Goal: Task Accomplishment & Management: Complete application form

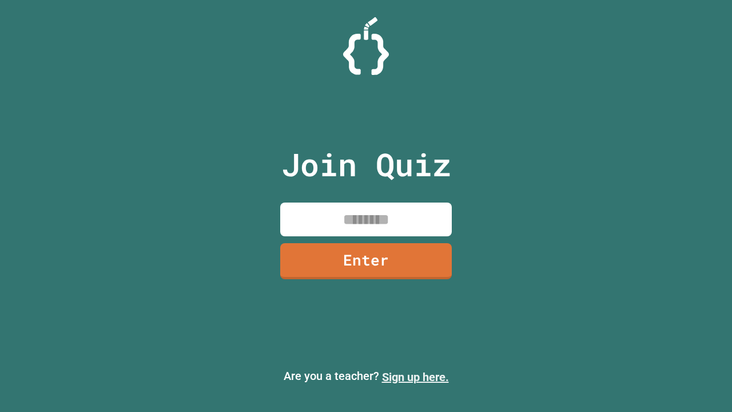
click at [415, 377] on link "Sign up here." at bounding box center [415, 377] width 67 height 14
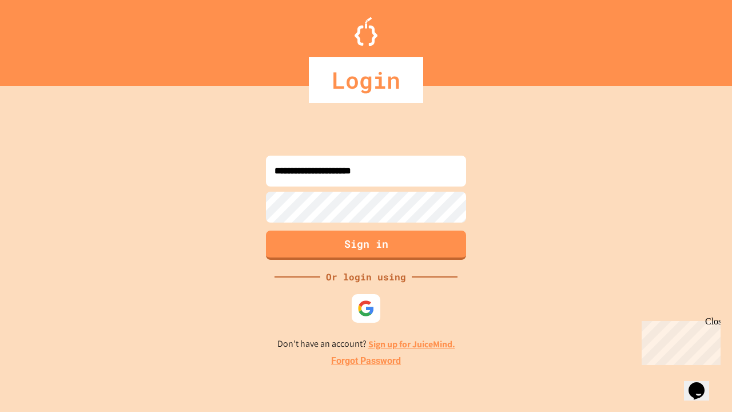
type input "**********"
